Goal: Task Accomplishment & Management: Use online tool/utility

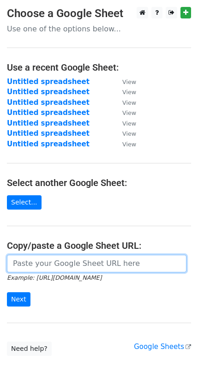
click at [55, 255] on input "url" at bounding box center [97, 264] width 180 height 18
paste input "https://docs.google.com/spreadsheets/d/1UepcO3EXYuRJfUAvHO1X3MxSJ57J_2jyyIK0CGt…"
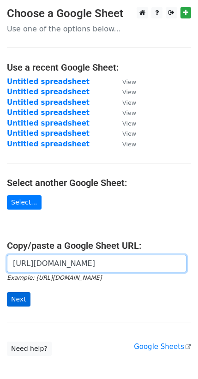
type input "https://docs.google.com/spreadsheets/d/1UepcO3EXYuRJfUAvHO1X3MxSJ57J_2jyyIK0CGt…"
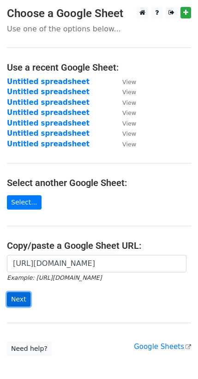
scroll to position [0, 0]
click at [21, 293] on input "Next" at bounding box center [19, 300] width 24 height 14
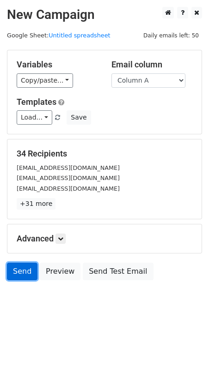
click at [18, 263] on link "Send" at bounding box center [22, 272] width 30 height 18
